Goal: Navigation & Orientation: Find specific page/section

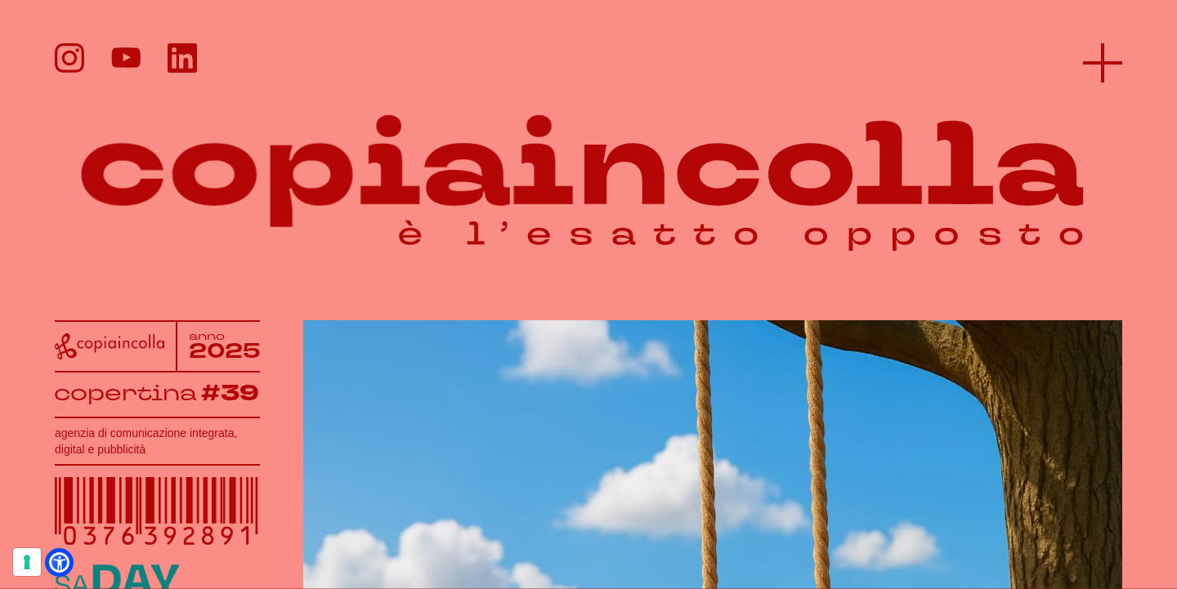
click at [1105, 63] on line at bounding box center [1102, 63] width 39 height 0
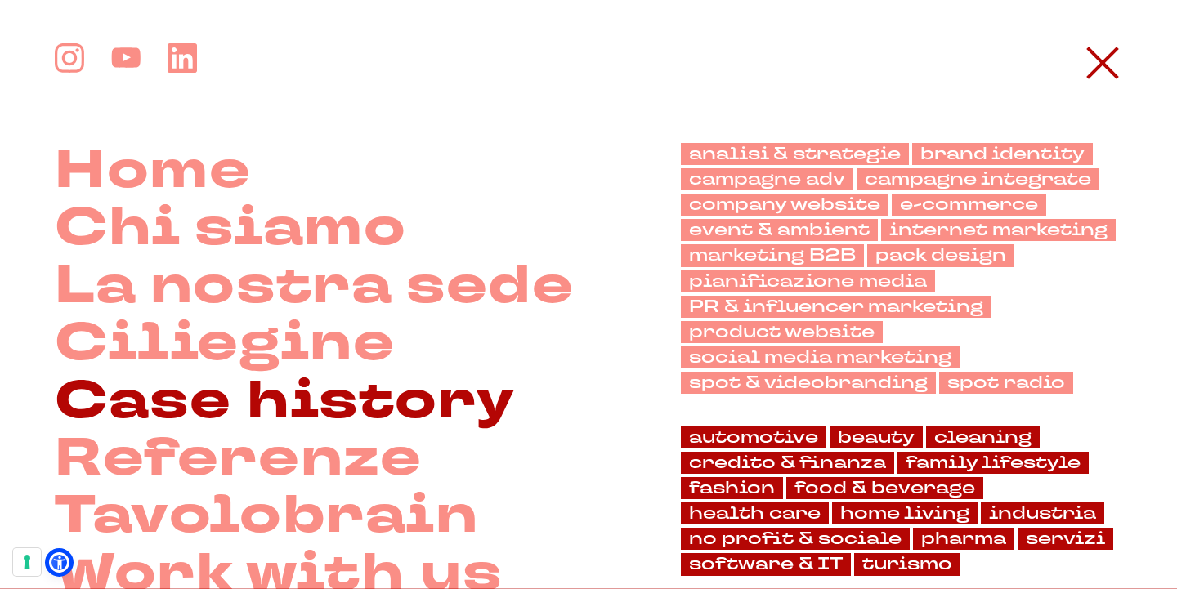
click at [276, 393] on link "Case history" at bounding box center [285, 402] width 460 height 57
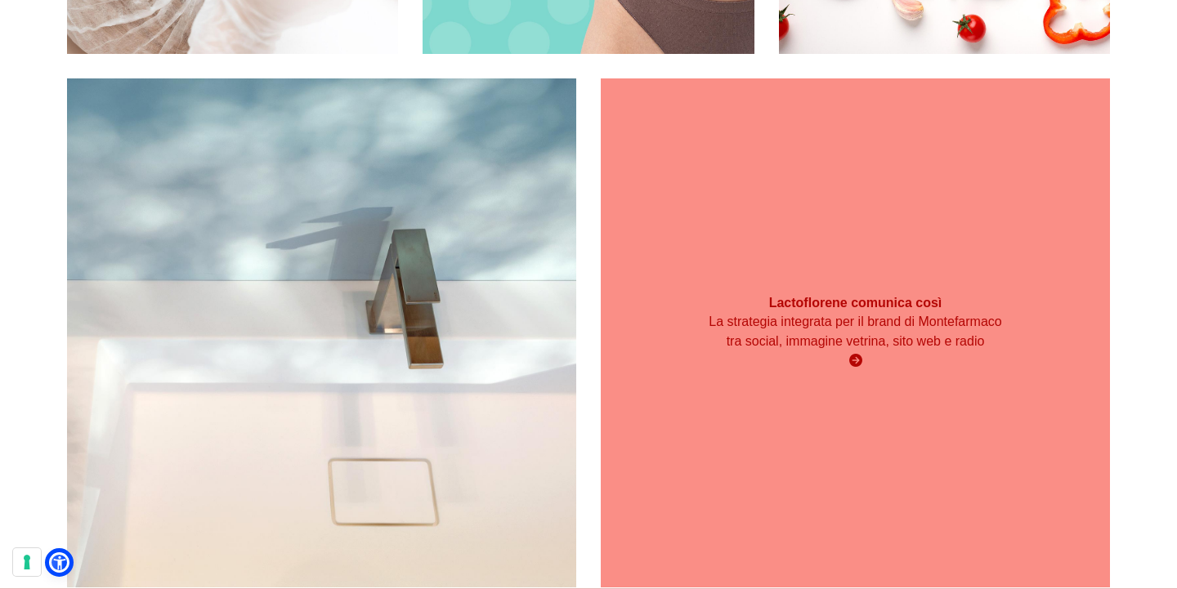
scroll to position [4309, 0]
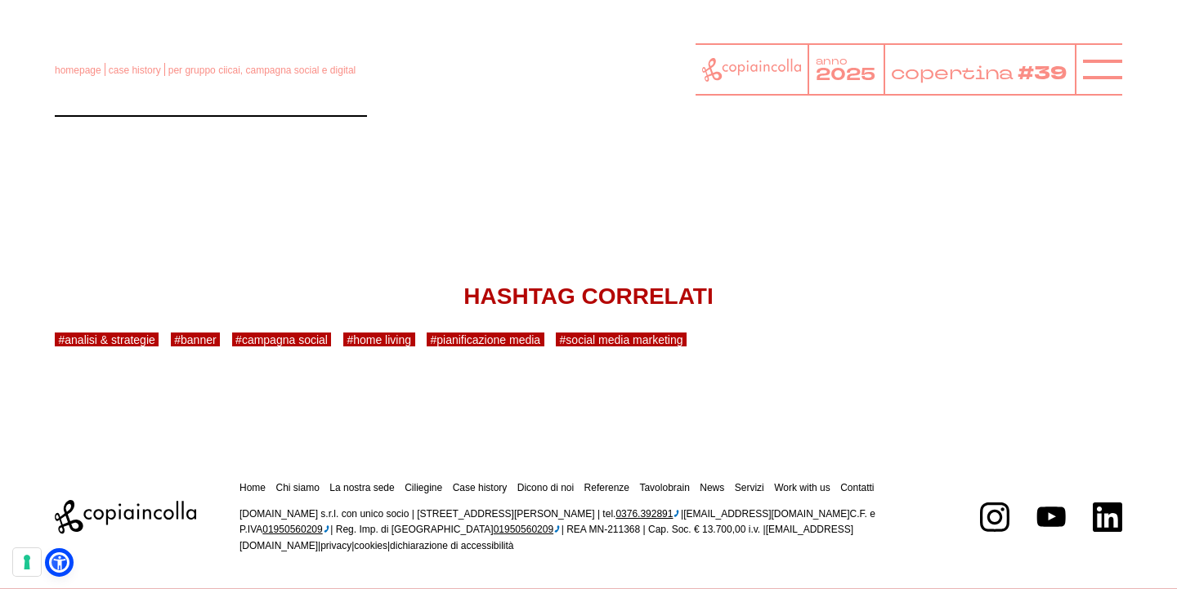
scroll to position [4092, 0]
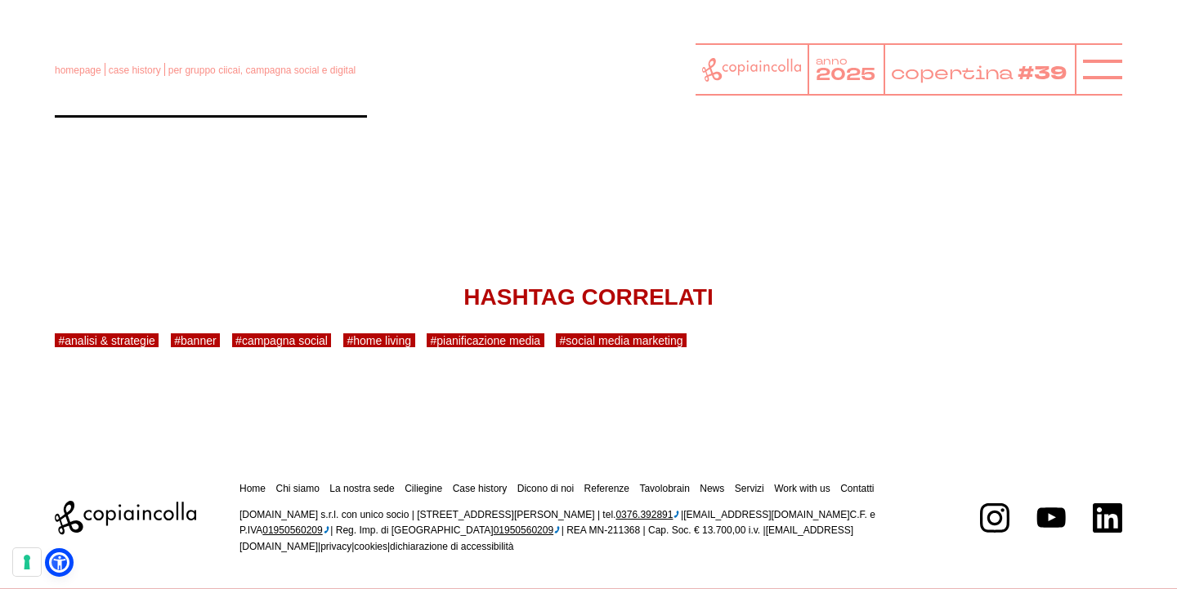
click at [322, 118] on link "Fai un giro sul profilo" at bounding box center [211, 102] width 312 height 29
